Goal: Find specific page/section: Find specific page/section

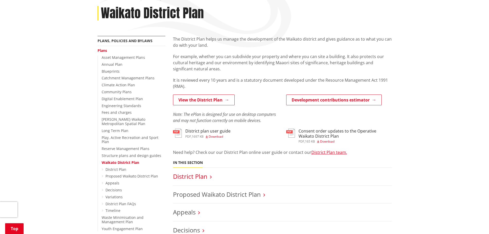
scroll to position [77, 0]
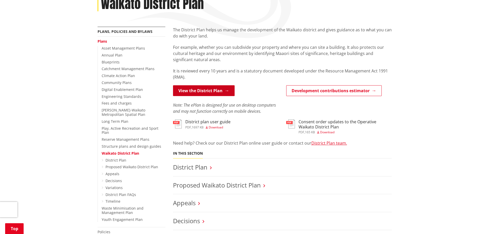
click at [211, 91] on link "View the District Plan" at bounding box center [204, 90] width 62 height 11
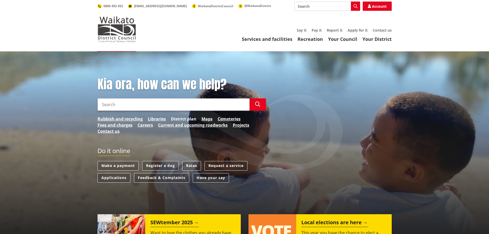
click at [189, 119] on link "District plan" at bounding box center [183, 119] width 25 height 6
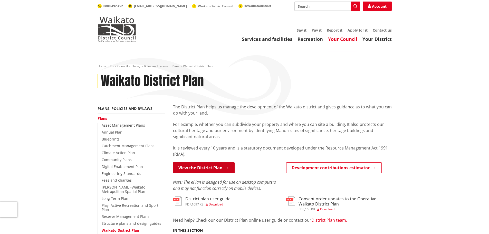
click at [202, 164] on link "View the District Plan" at bounding box center [204, 167] width 62 height 11
